Goal: Transaction & Acquisition: Purchase product/service

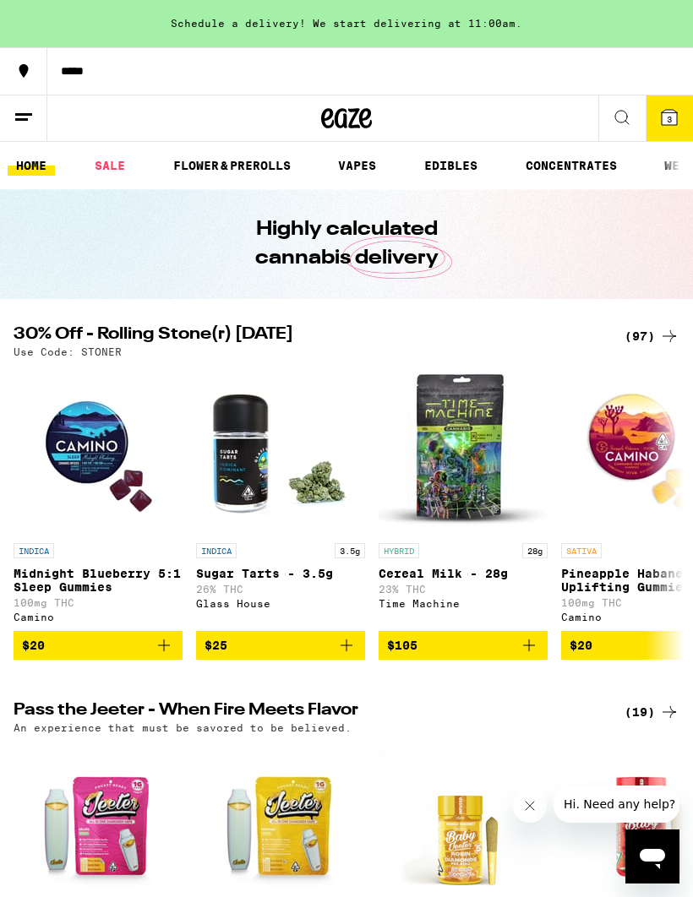
click at [667, 112] on icon at bounding box center [669, 117] width 15 height 15
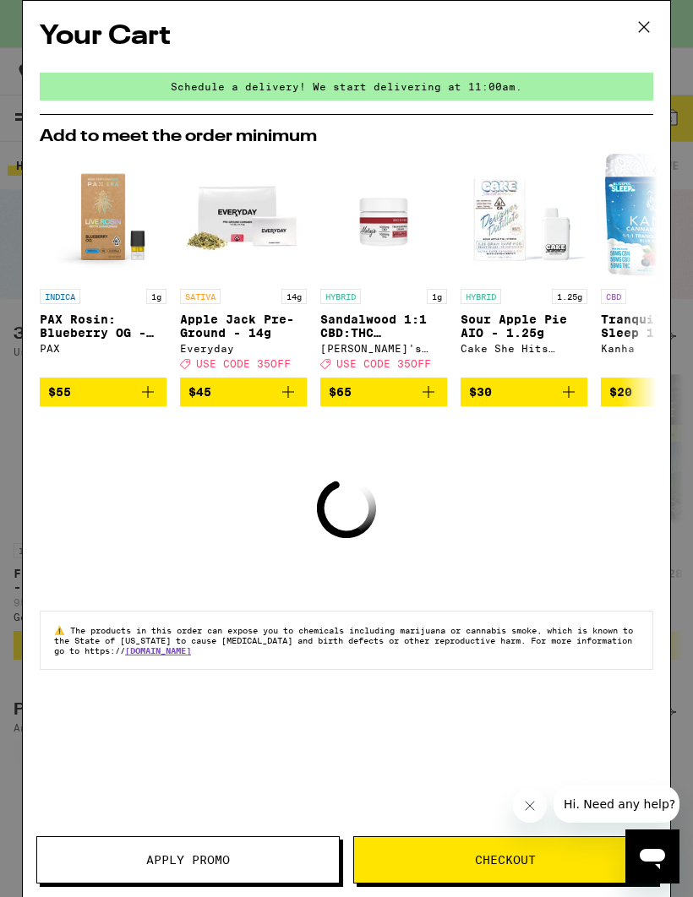
click at [633, 32] on icon at bounding box center [643, 26] width 25 height 25
click at [645, 23] on icon at bounding box center [643, 26] width 25 height 25
